Goal: Information Seeking & Learning: Learn about a topic

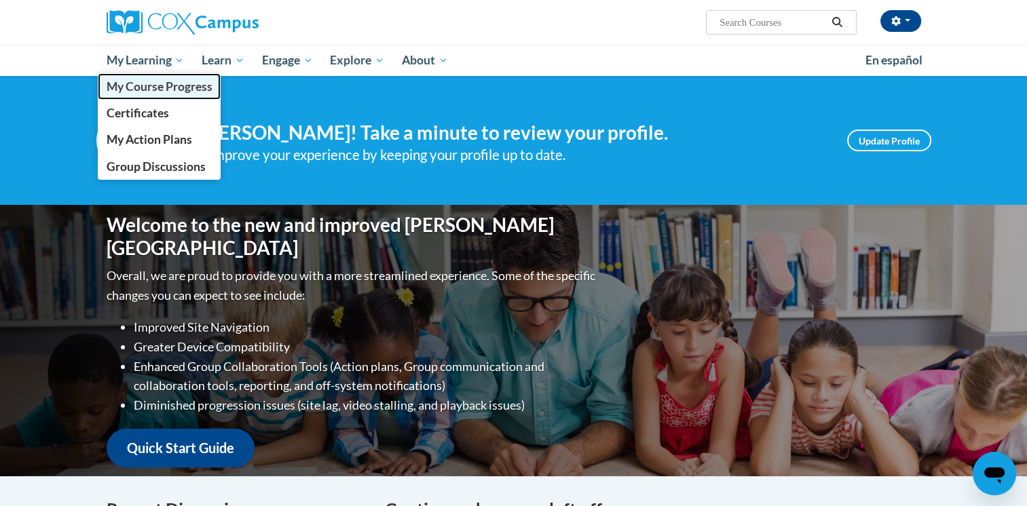
click at [166, 86] on span "My Course Progress" at bounding box center [159, 86] width 106 height 14
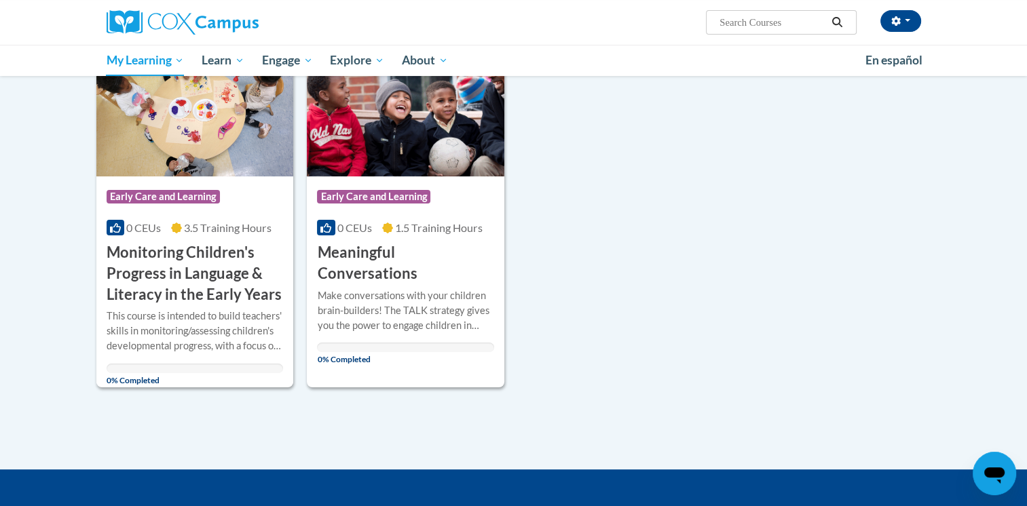
scroll to position [223, 0]
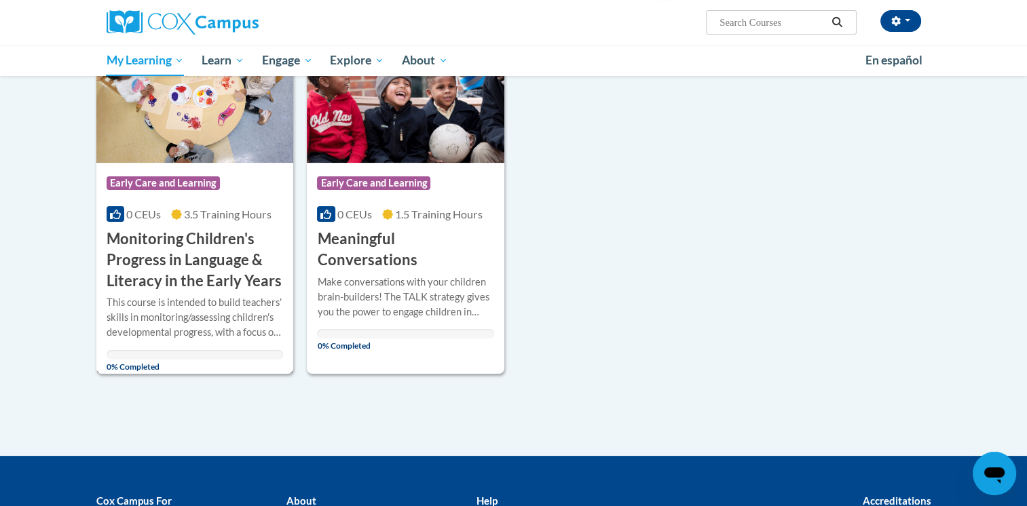
click at [203, 115] on img at bounding box center [194, 93] width 197 height 138
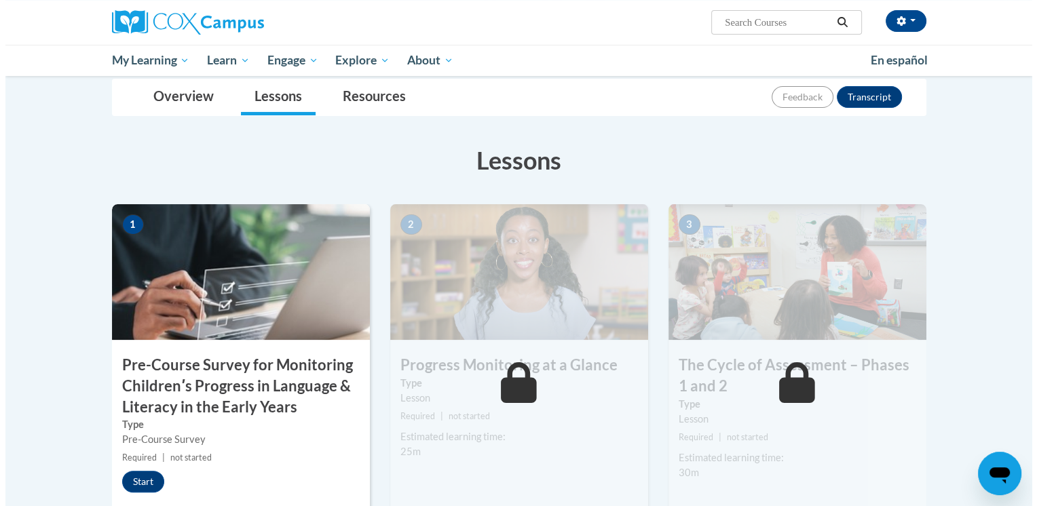
scroll to position [285, 0]
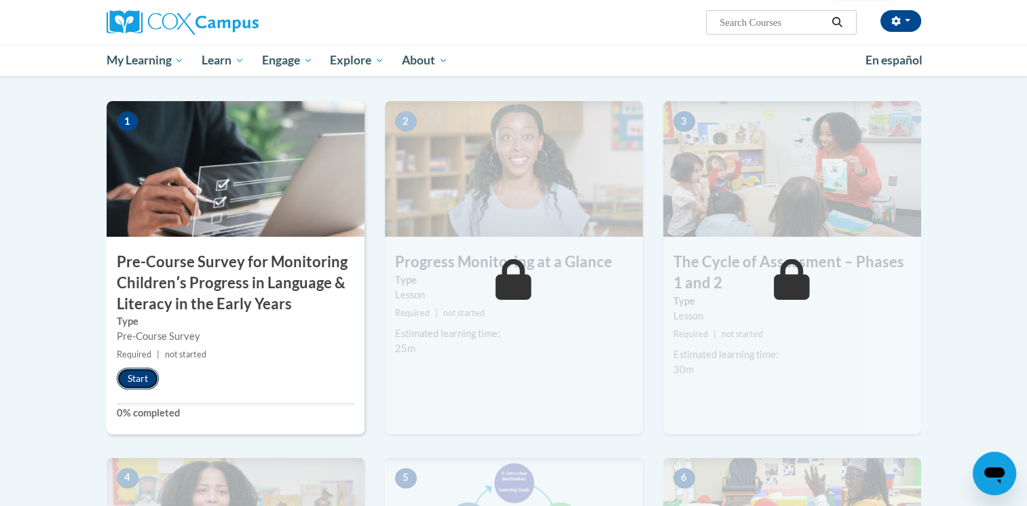
click at [138, 383] on button "Start" at bounding box center [138, 379] width 42 height 22
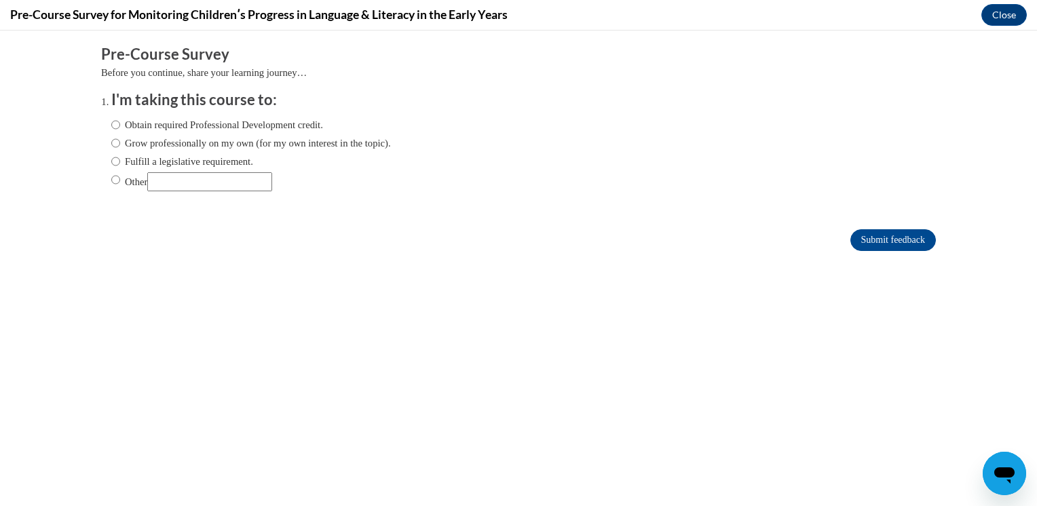
scroll to position [0, 0]
click at [111, 123] on input "Obtain required Professional Development credit." at bounding box center [115, 124] width 9 height 15
radio input "true"
click at [869, 234] on input "Submit feedback" at bounding box center [892, 240] width 85 height 22
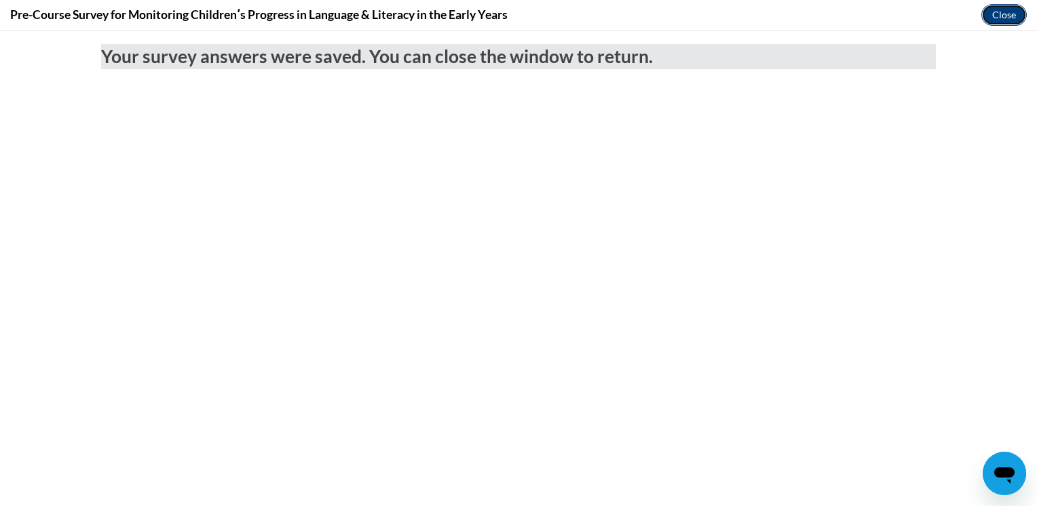
click at [1012, 14] on button "Close" at bounding box center [1003, 15] width 45 height 22
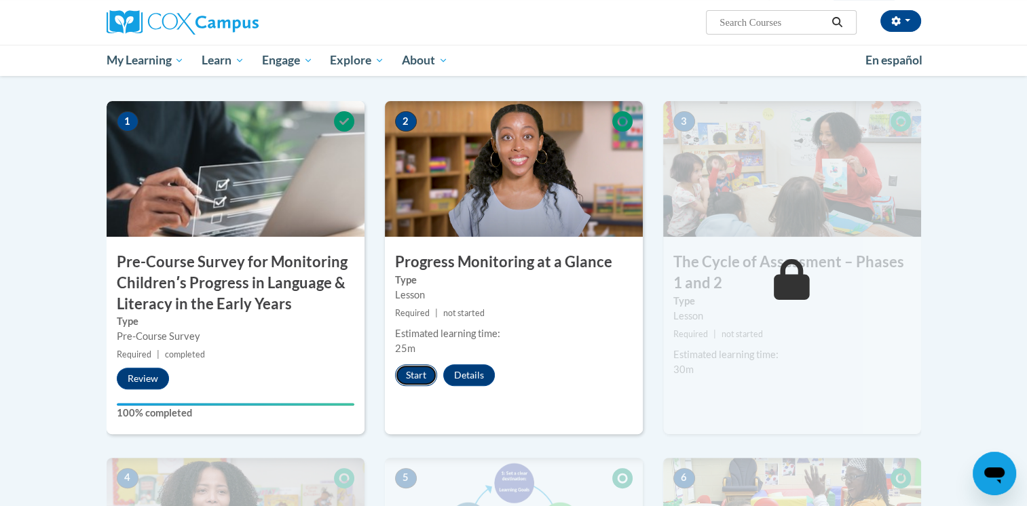
click at [407, 376] on button "Start" at bounding box center [416, 375] width 42 height 22
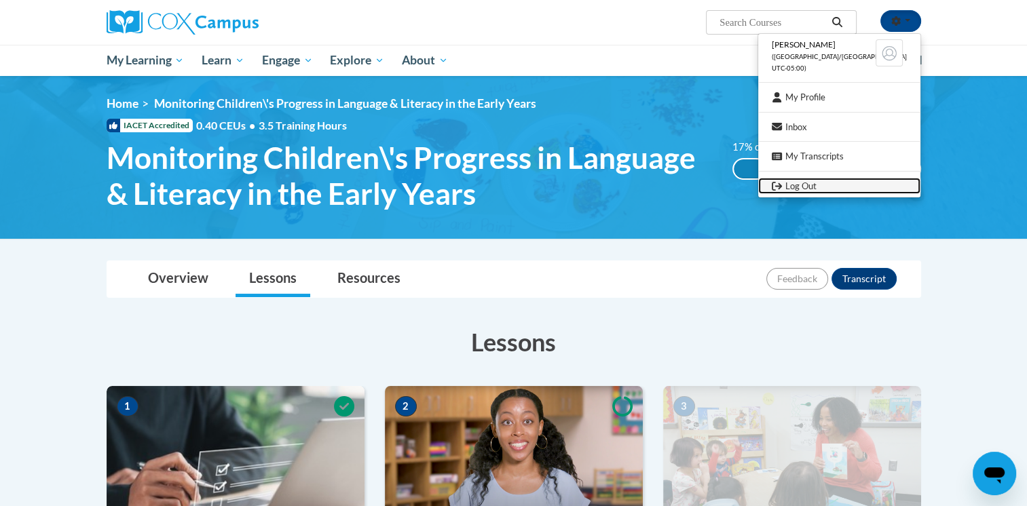
click at [861, 185] on link "Log Out" at bounding box center [839, 186] width 162 height 17
